Goal: Entertainment & Leisure: Consume media (video, audio)

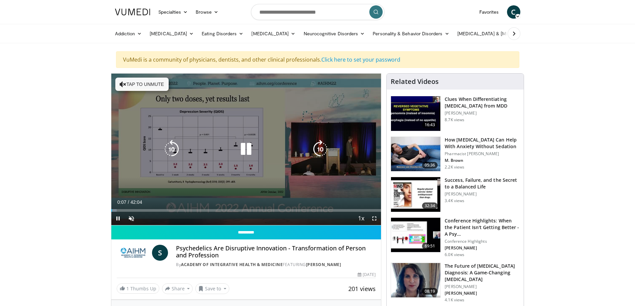
click at [249, 150] on icon "Video Player" at bounding box center [245, 149] width 19 height 19
click at [245, 151] on icon "Video Player" at bounding box center [245, 149] width 19 height 19
click at [123, 85] on icon "Video Player" at bounding box center [123, 84] width 7 height 7
click at [247, 148] on icon "Video Player" at bounding box center [245, 149] width 19 height 19
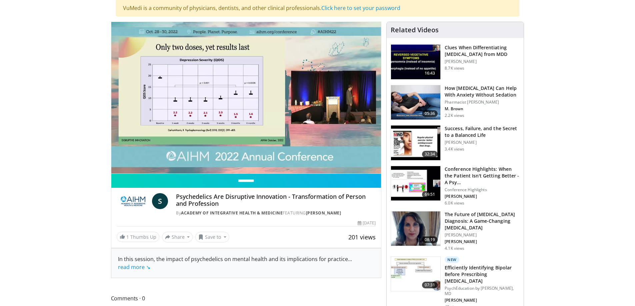
scroll to position [48, 0]
